Goal: Navigation & Orientation: Find specific page/section

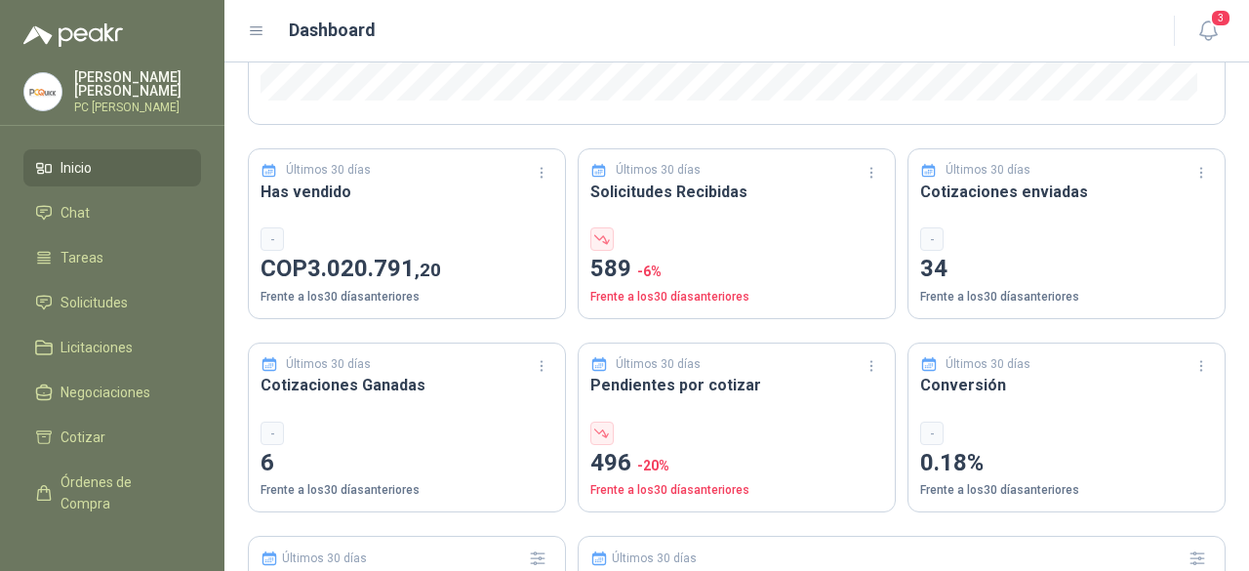
click at [89, 167] on span "Inicio" at bounding box center [76, 167] width 31 height 21
click at [82, 202] on span "Chat" at bounding box center [75, 212] width 29 height 21
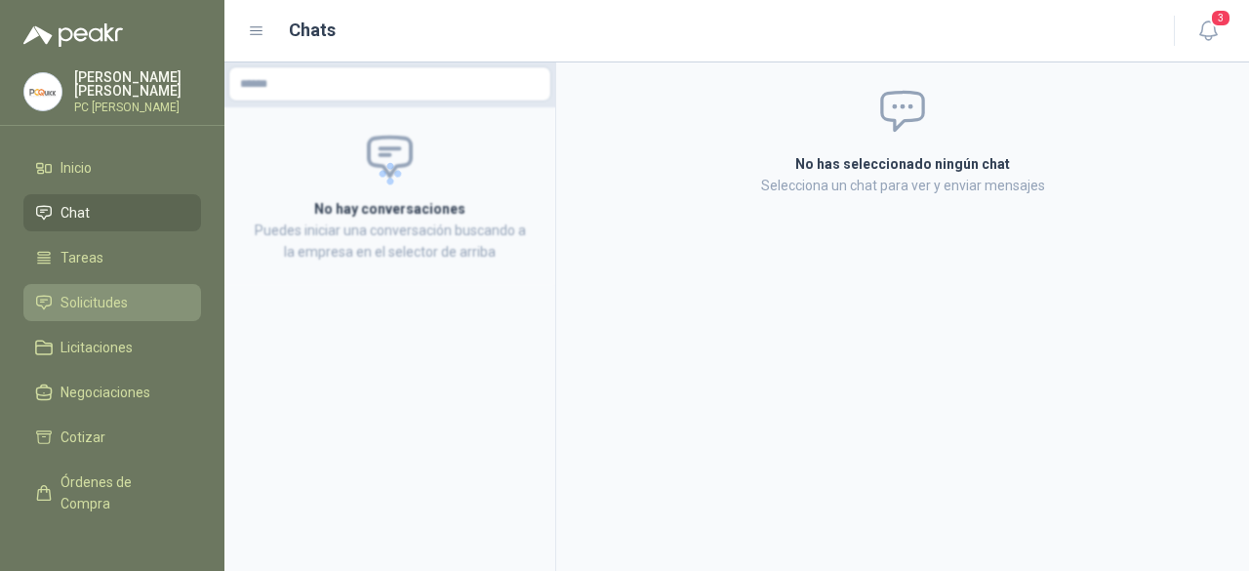
click at [77, 296] on span "Solicitudes" at bounding box center [94, 302] width 67 height 21
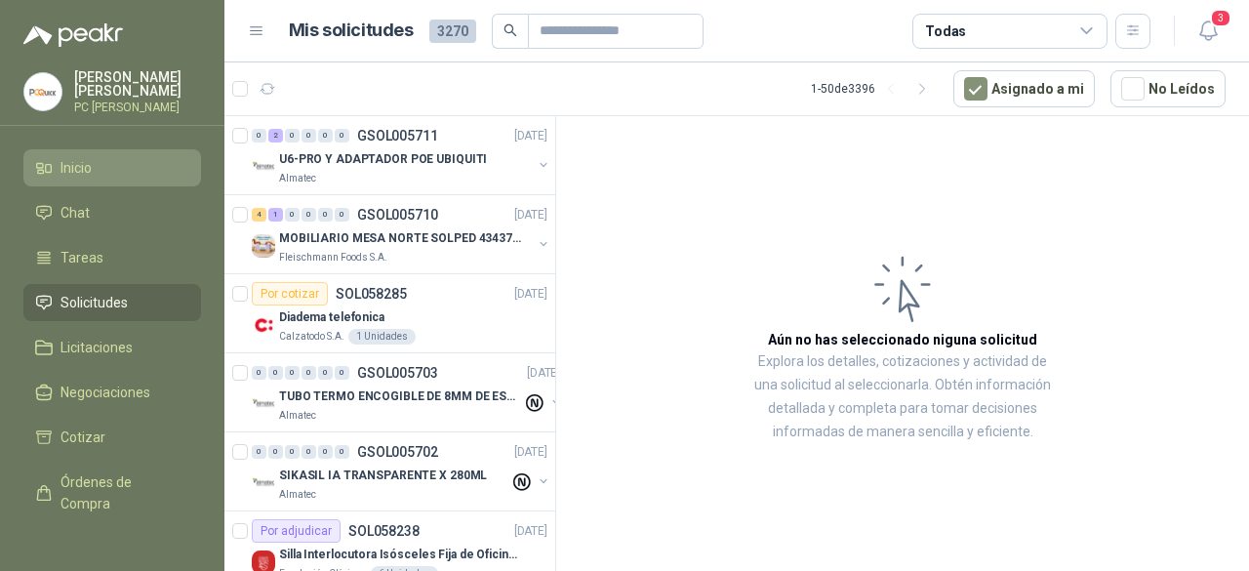
click at [65, 172] on span "Inicio" at bounding box center [76, 167] width 31 height 21
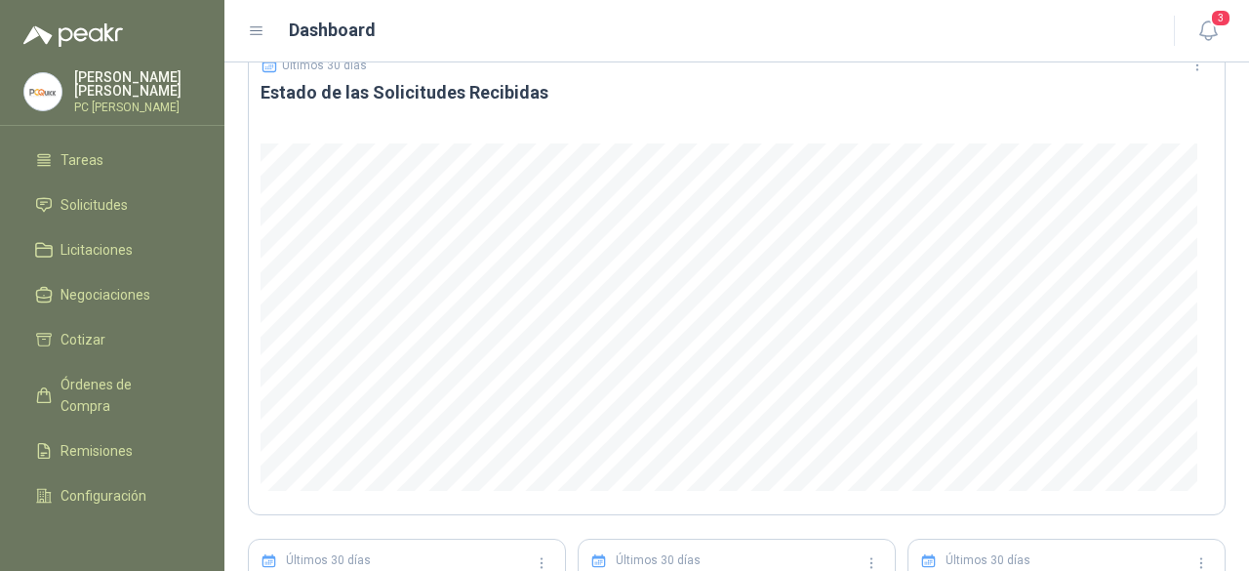
scroll to position [157, 0]
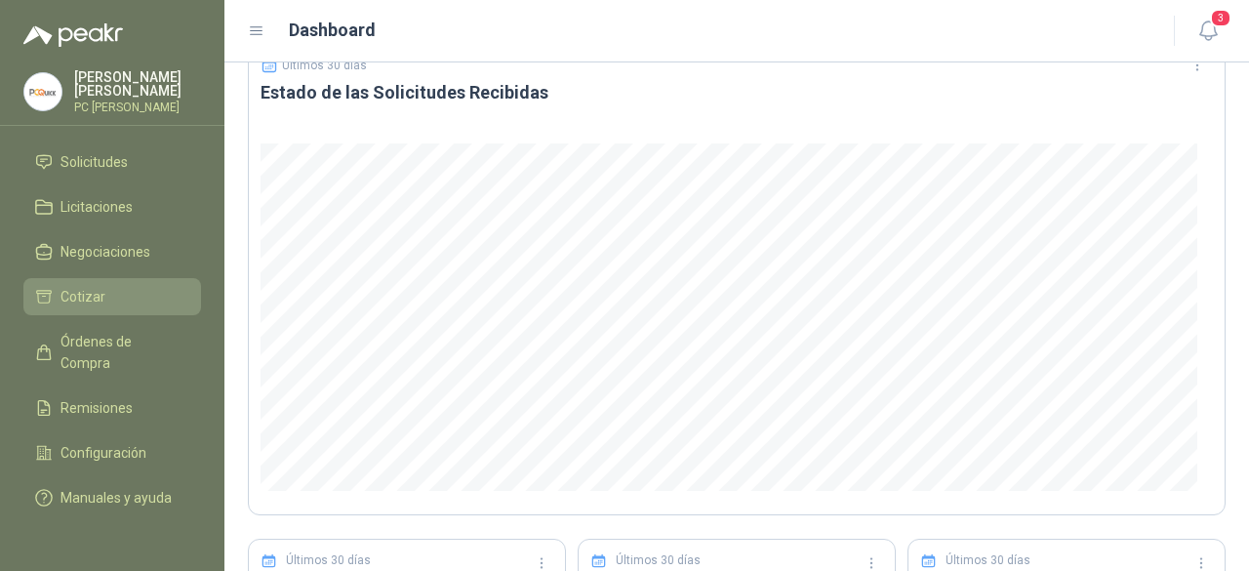
click at [107, 278] on link "Cotizar" at bounding box center [112, 296] width 178 height 37
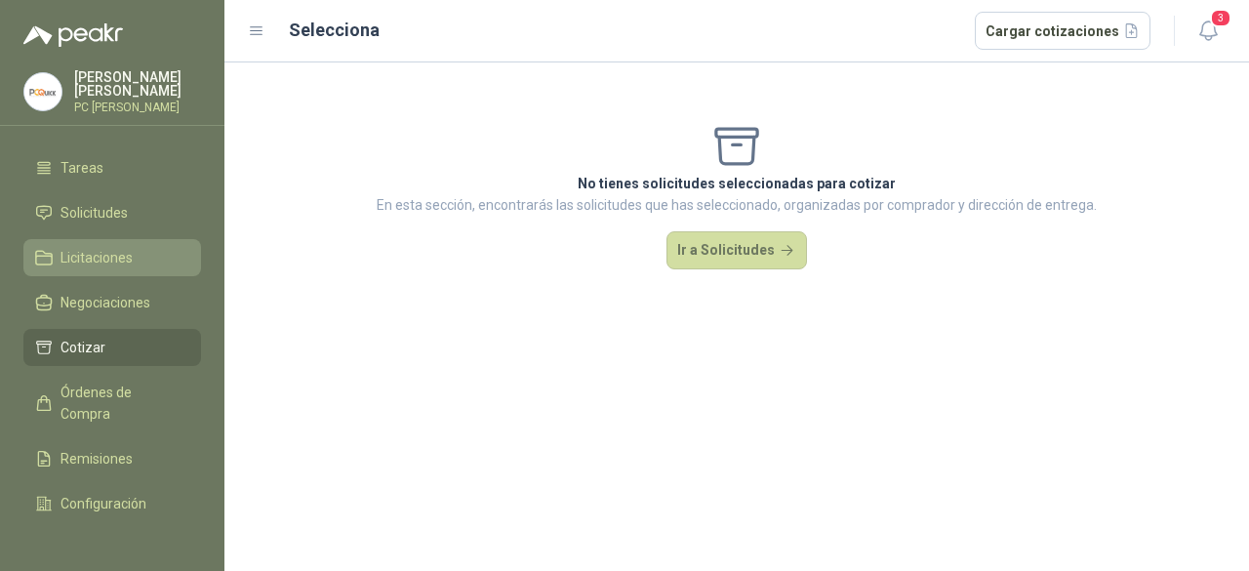
scroll to position [60, 0]
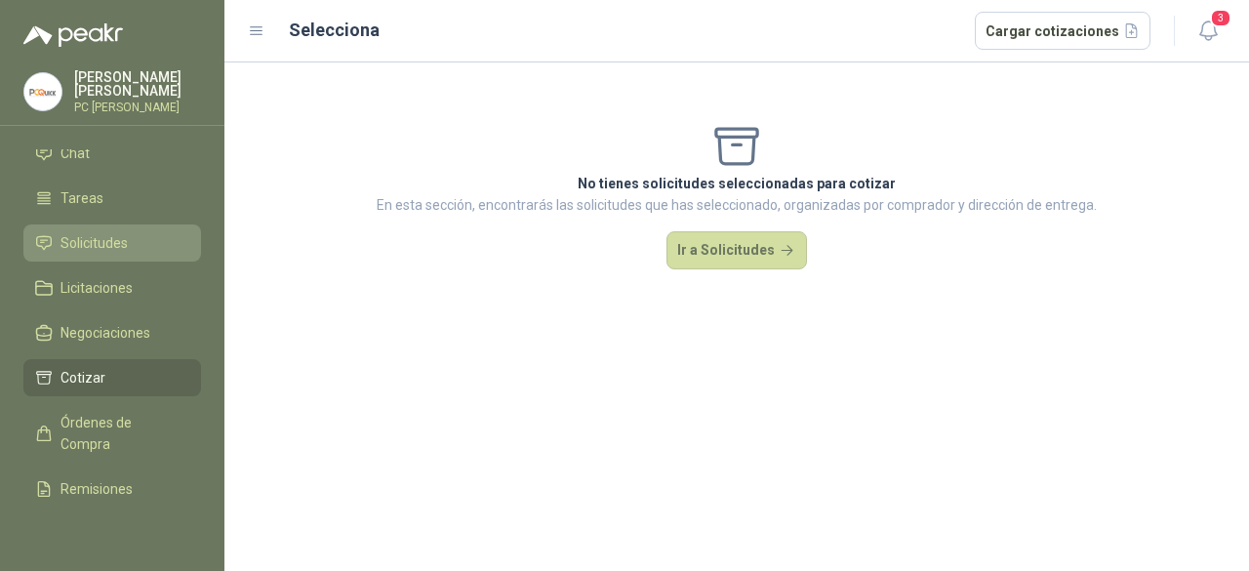
click at [90, 235] on span "Solicitudes" at bounding box center [94, 242] width 67 height 21
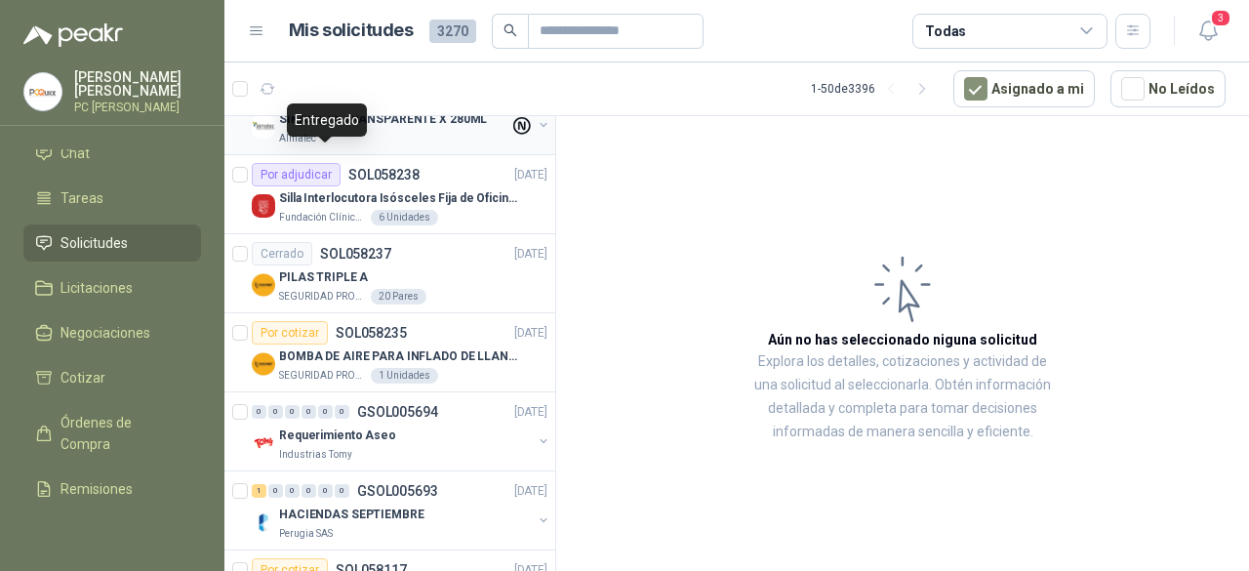
scroll to position [390, 0]
